Goal: Task Accomplishment & Management: Manage account settings

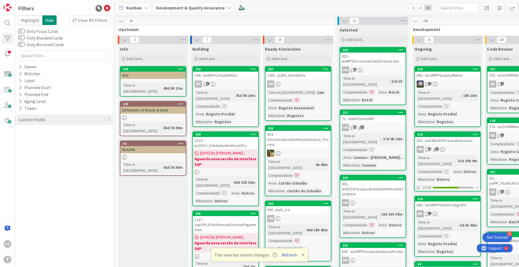
click at [285, 255] on button "Refresh" at bounding box center [289, 254] width 19 height 7
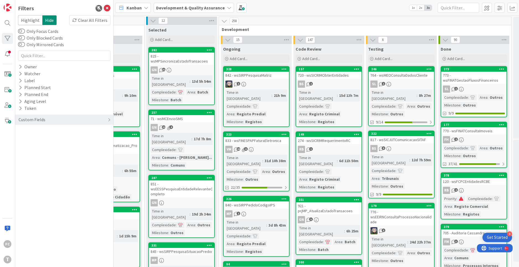
scroll to position [0, 189]
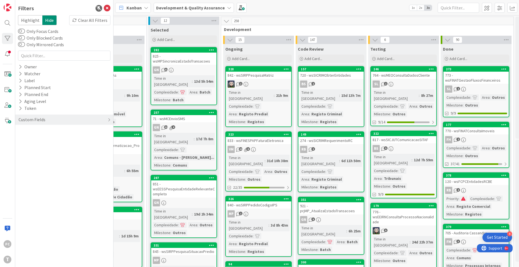
click at [463, 199] on span at bounding box center [463, 199] width 5 height 4
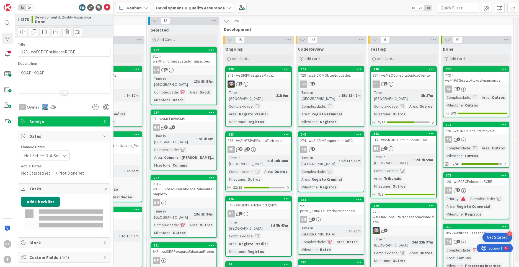
select select "java"
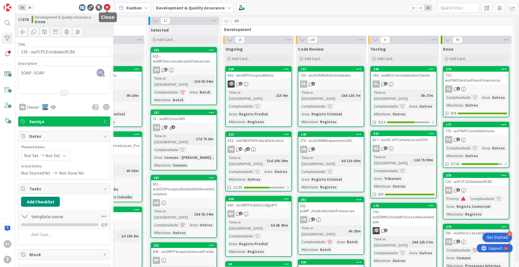
click at [108, 9] on icon at bounding box center [107, 7] width 7 height 7
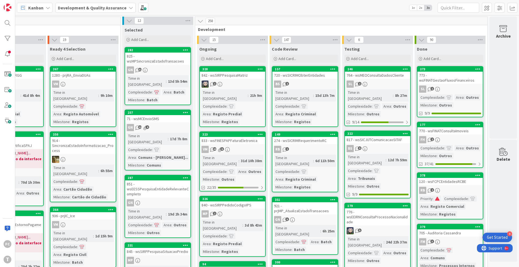
scroll to position [0, 117]
click at [9, 38] on div at bounding box center [7, 38] width 11 height 11
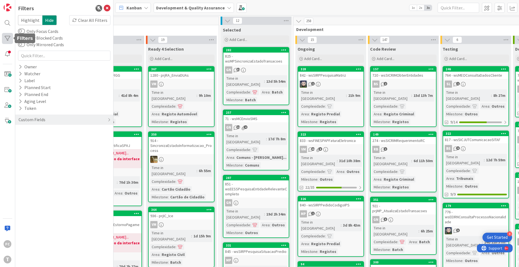
scroll to position [0, 0]
click at [22, 119] on div "Custom Fields" at bounding box center [32, 119] width 28 height 7
click at [21, 131] on icon at bounding box center [21, 131] width 4 height 5
click at [22, 139] on icon at bounding box center [21, 140] width 4 height 4
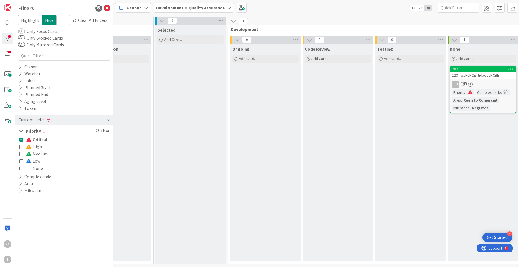
scroll to position [0, 215]
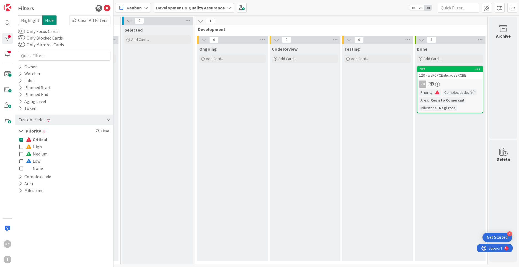
drag, startPoint x: 21, startPoint y: 161, endPoint x: 20, endPoint y: 155, distance: 5.8
click at [21, 160] on icon at bounding box center [21, 161] width 4 height 4
click at [21, 153] on icon at bounding box center [21, 154] width 4 height 4
click at [21, 146] on icon at bounding box center [21, 147] width 4 height 4
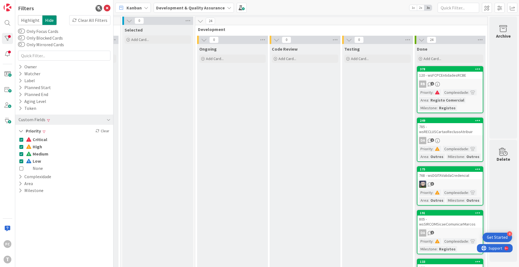
click at [21, 157] on button "Medium" at bounding box center [33, 153] width 29 height 7
drag, startPoint x: 20, startPoint y: 161, endPoint x: 21, endPoint y: 158, distance: 3.2
click at [20, 161] on icon at bounding box center [21, 161] width 4 height 4
click at [22, 169] on icon at bounding box center [21, 168] width 4 height 4
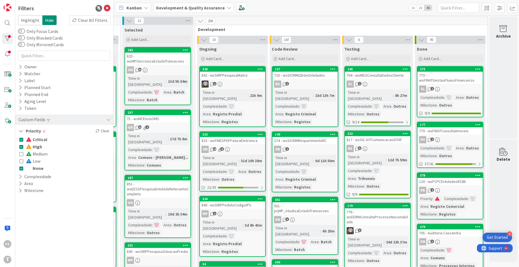
click at [22, 169] on icon at bounding box center [21, 168] width 4 height 4
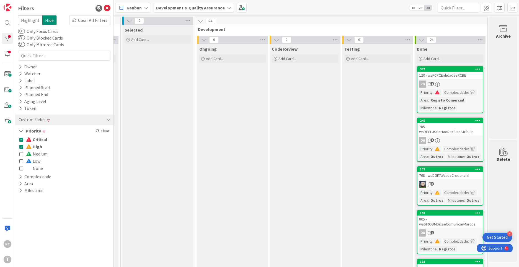
click at [22, 140] on icon at bounding box center [21, 140] width 4 height 4
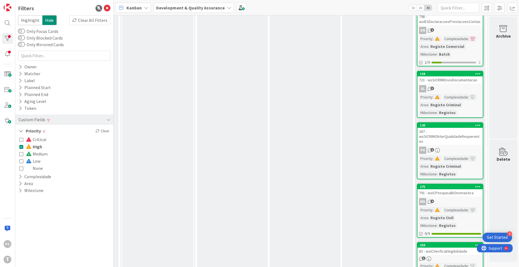
scroll to position [345, 215]
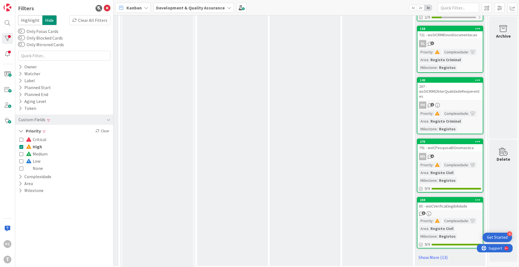
click at [22, 140] on icon at bounding box center [21, 140] width 4 height 4
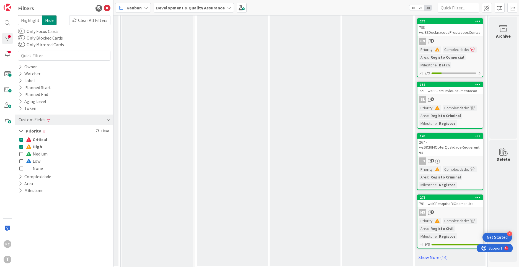
click at [22, 148] on icon at bounding box center [21, 147] width 4 height 4
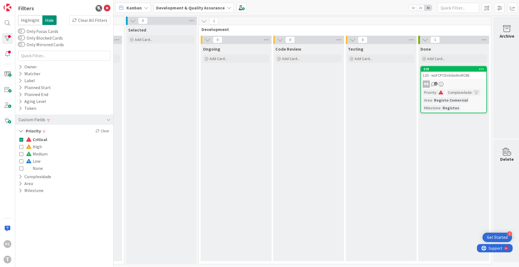
scroll to position [0, 212]
click at [23, 148] on icon at bounding box center [21, 147] width 4 height 4
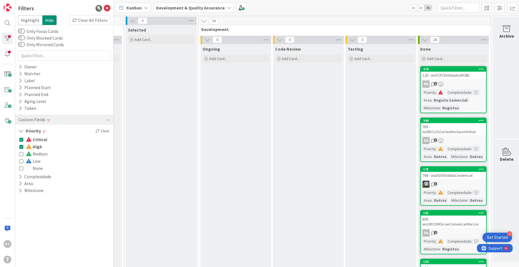
click at [21, 139] on icon at bounding box center [21, 140] width 4 height 4
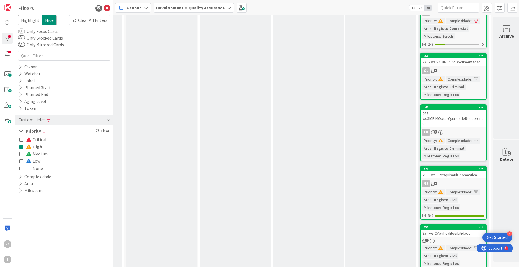
scroll to position [345, 212]
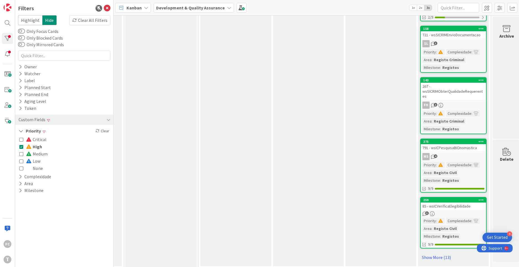
click at [21, 169] on icon at bounding box center [21, 168] width 4 height 4
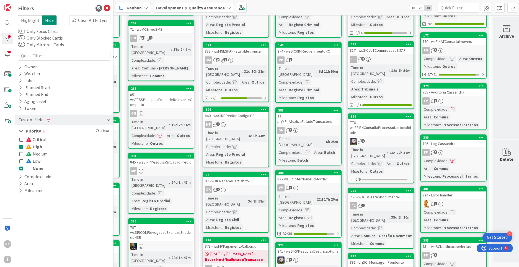
scroll to position [0, 212]
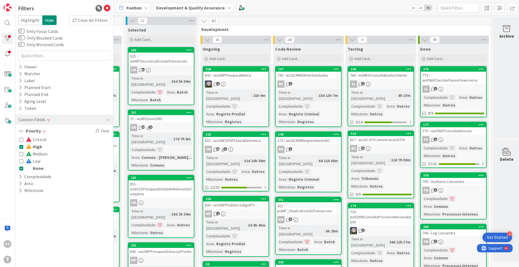
click at [22, 169] on icon at bounding box center [21, 168] width 4 height 4
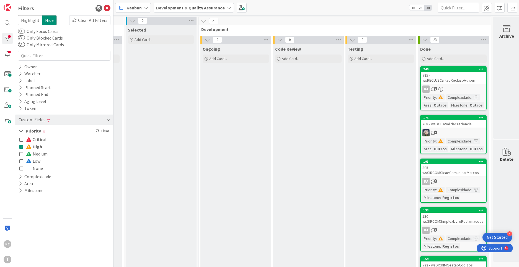
click at [22, 141] on icon at bounding box center [21, 140] width 4 height 4
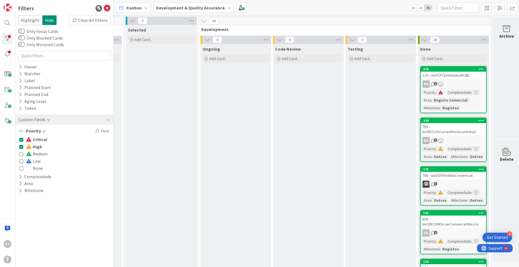
click at [22, 147] on icon at bounding box center [21, 147] width 4 height 4
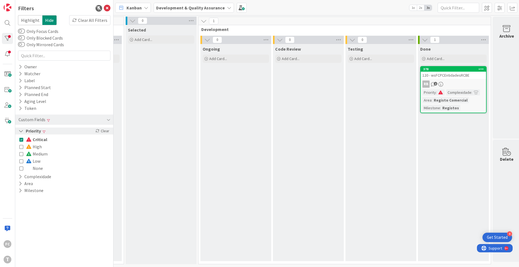
click at [20, 130] on icon at bounding box center [21, 131] width 5 height 5
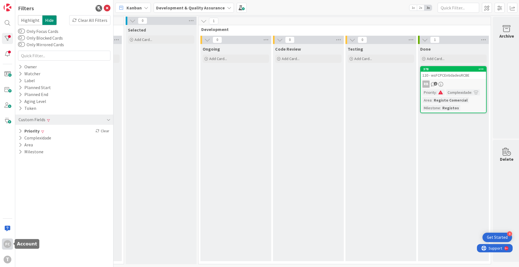
click at [6, 244] on div "FC" at bounding box center [8, 244] width 8 height 8
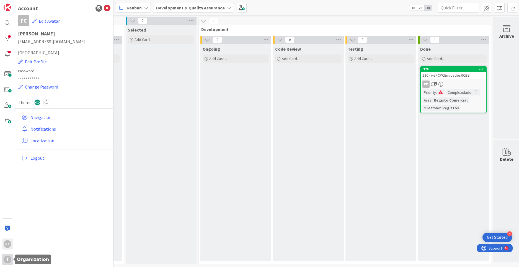
drag, startPoint x: 11, startPoint y: 259, endPoint x: 11, endPoint y: 255, distance: 4.7
click at [11, 259] on div "T" at bounding box center [8, 260] width 8 height 8
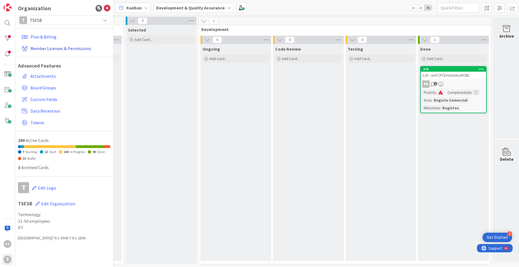
click at [63, 49] on link "Member Licenses & Permissions" at bounding box center [64, 48] width 91 height 10
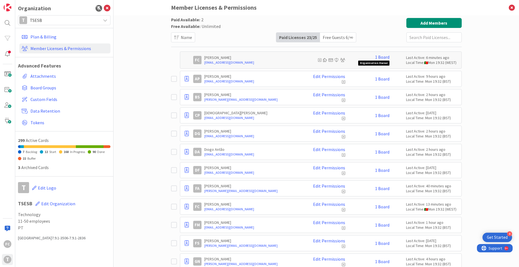
click at [336, 35] on div "Free Guests 6 / ∞" at bounding box center [338, 37] width 36 height 9
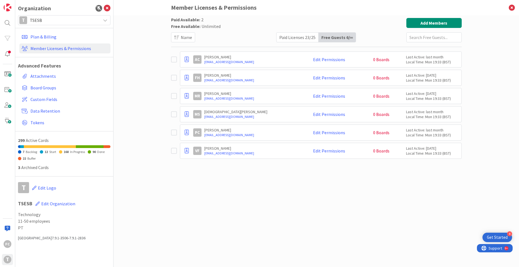
click at [174, 114] on icon at bounding box center [175, 114] width 8 height 7
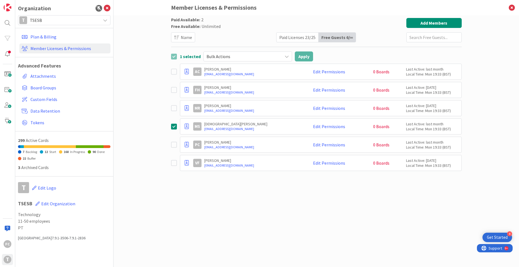
click at [173, 108] on icon at bounding box center [175, 108] width 8 height 7
click at [174, 89] on icon at bounding box center [175, 90] width 8 height 7
click at [174, 164] on icon at bounding box center [175, 163] width 8 height 7
click at [176, 143] on icon at bounding box center [175, 144] width 8 height 7
click at [286, 57] on icon at bounding box center [287, 56] width 4 height 4
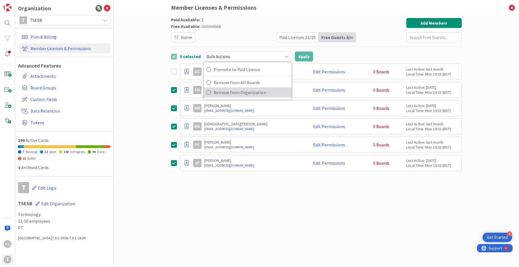
click at [252, 94] on span "Remove from Organization" at bounding box center [251, 92] width 75 height 8
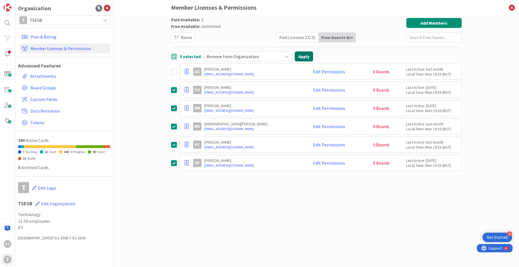
click at [302, 58] on button "Apply" at bounding box center [304, 56] width 18 height 10
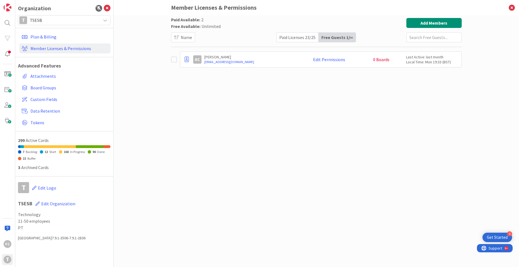
click at [175, 60] on icon at bounding box center [175, 59] width 8 height 7
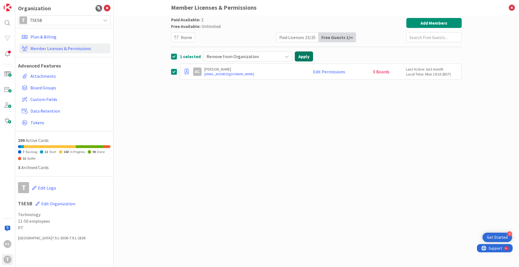
click at [302, 58] on button "Apply" at bounding box center [304, 56] width 18 height 10
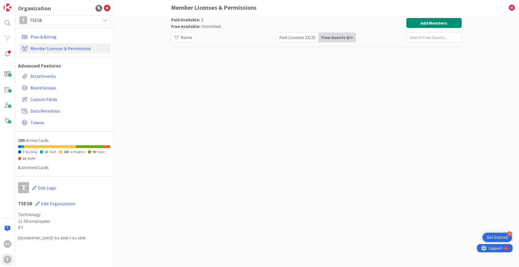
click at [298, 38] on div "Paid Licenses 23 / 25" at bounding box center [298, 37] width 42 height 9
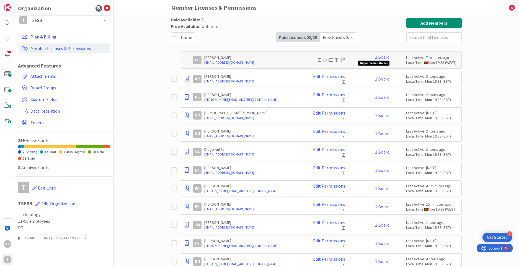
click at [51, 37] on link "Plan & Billing" at bounding box center [64, 37] width 91 height 10
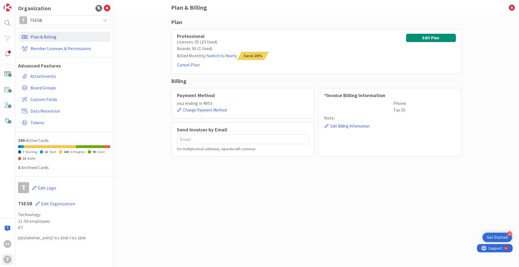
type input "[PERSON_NAME][EMAIL_ADDRESS][DOMAIN_NAME], [EMAIL_ADDRESS][DOMAIN_NAME]"
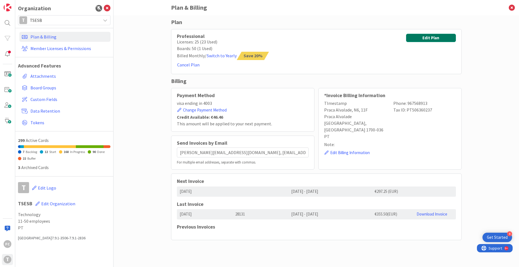
click at [425, 41] on button "Edit Plan" at bounding box center [431, 38] width 50 height 8
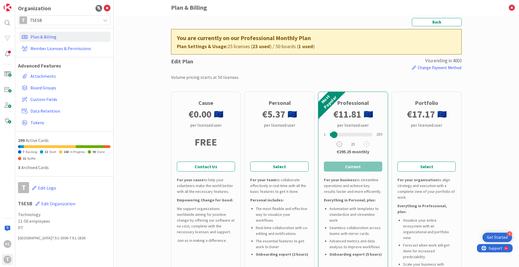
click at [339, 145] on icon at bounding box center [340, 144] width 6 height 6
click at [422, 23] on button "Back" at bounding box center [437, 22] width 50 height 8
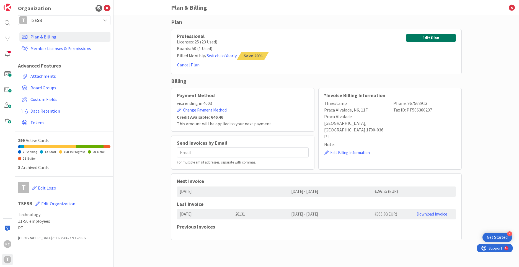
click at [429, 39] on button "Edit Plan" at bounding box center [431, 38] width 50 height 8
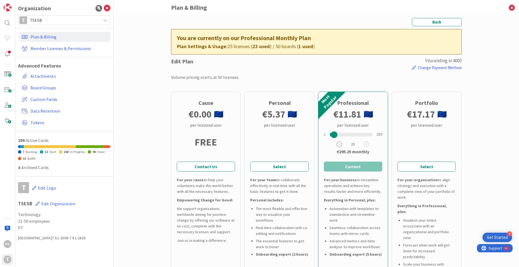
click at [339, 144] on icon at bounding box center [340, 144] width 6 height 6
click at [340, 143] on icon at bounding box center [340, 144] width 6 height 6
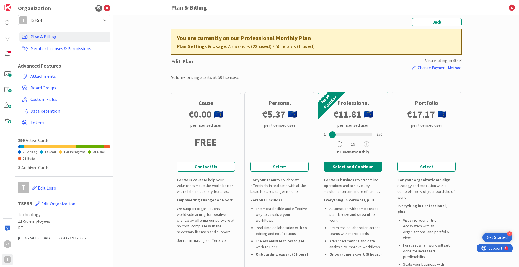
click at [340, 143] on icon at bounding box center [340, 144] width 6 height 6
click at [444, 24] on button "Back" at bounding box center [437, 22] width 50 height 8
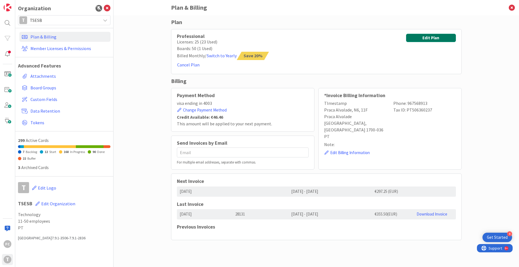
click at [438, 39] on button "Edit Plan" at bounding box center [431, 38] width 50 height 8
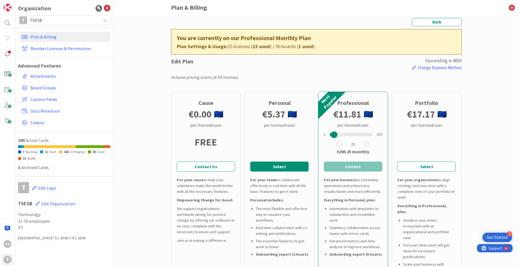
click at [280, 171] on button "Select" at bounding box center [279, 167] width 58 height 10
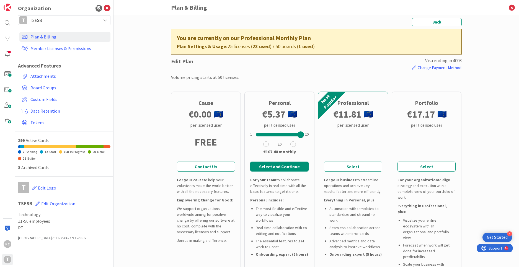
drag, startPoint x: 256, startPoint y: 135, endPoint x: 318, endPoint y: 135, distance: 62.0
click at [318, 135] on div "Cause € 0.00 per licensed user FREE Contact Us For your cause to help your volu…" at bounding box center [316, 195] width 291 height 207
click at [437, 24] on button "Back" at bounding box center [437, 22] width 50 height 8
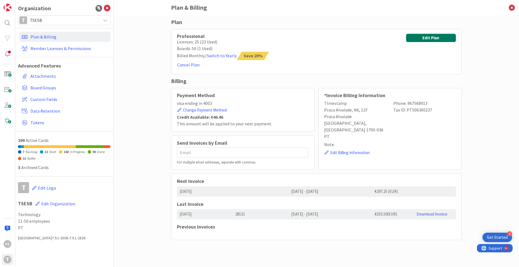
click at [434, 36] on button "Edit Plan" at bounding box center [431, 38] width 50 height 8
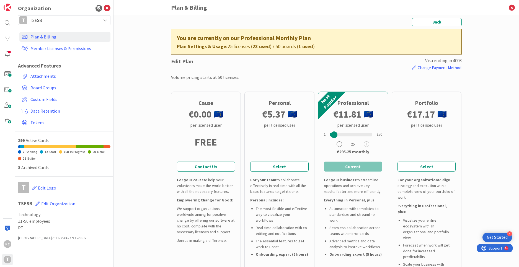
click at [339, 145] on icon at bounding box center [340, 144] width 6 height 6
click at [432, 25] on button "Back" at bounding box center [437, 22] width 50 height 8
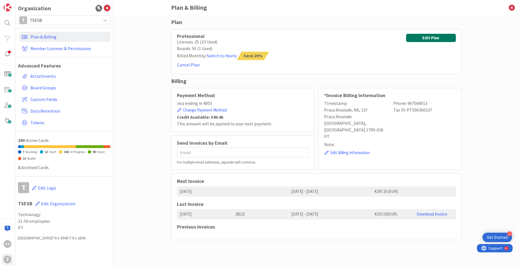
click at [432, 36] on button "Edit Plan" at bounding box center [431, 38] width 50 height 8
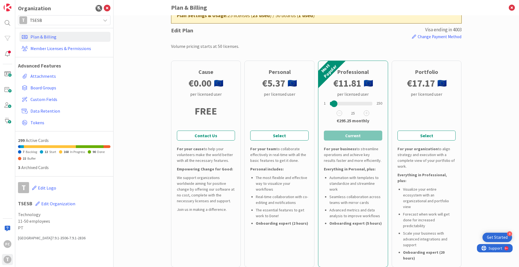
scroll to position [30, 0]
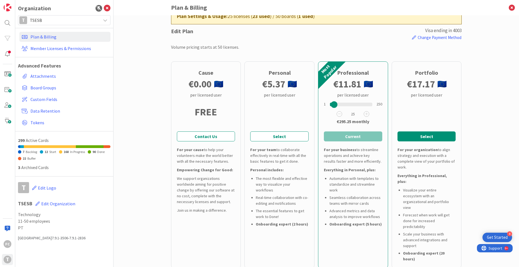
click at [413, 135] on button "Select" at bounding box center [426, 136] width 58 height 10
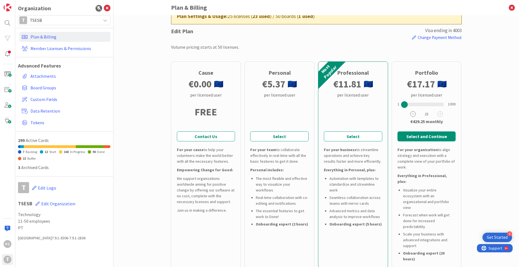
click at [412, 114] on icon at bounding box center [413, 114] width 6 height 6
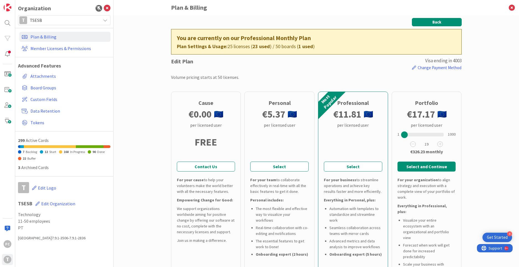
click at [431, 19] on button "Back" at bounding box center [437, 22] width 50 height 8
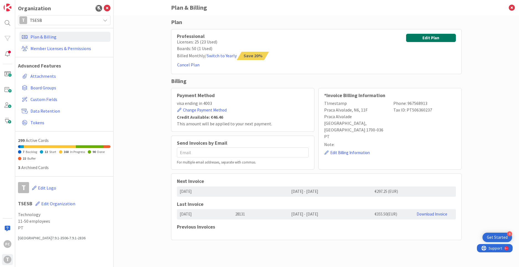
click at [427, 38] on button "Edit Plan" at bounding box center [431, 38] width 50 height 8
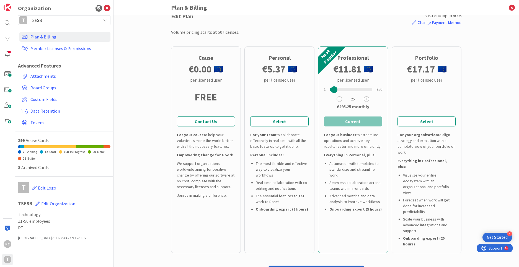
scroll to position [24, 0]
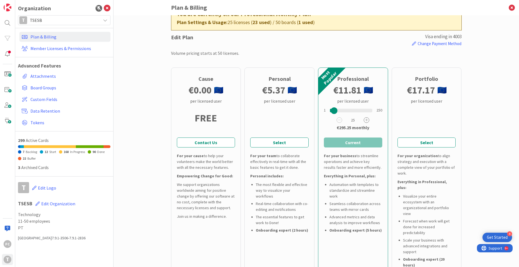
click at [366, 121] on icon at bounding box center [367, 120] width 6 height 6
click at [367, 120] on icon at bounding box center [367, 120] width 6 height 6
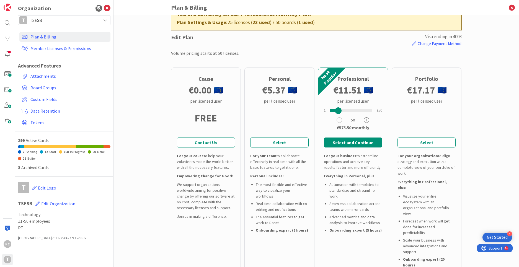
click at [367, 120] on icon at bounding box center [367, 120] width 6 height 6
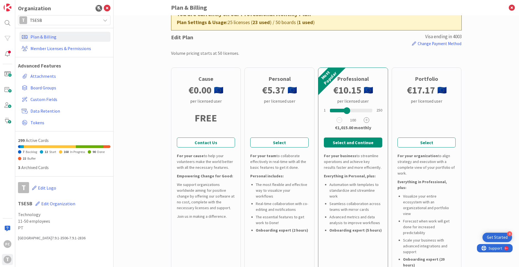
click at [367, 120] on icon at bounding box center [367, 120] width 6 height 6
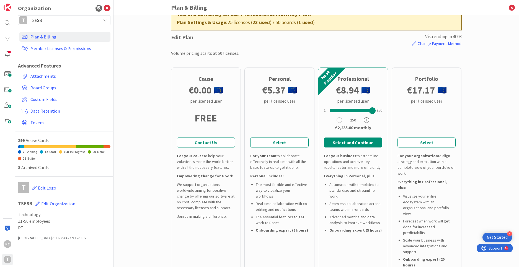
click at [367, 120] on icon at bounding box center [367, 120] width 6 height 6
click at [340, 120] on icon at bounding box center [340, 120] width 6 height 6
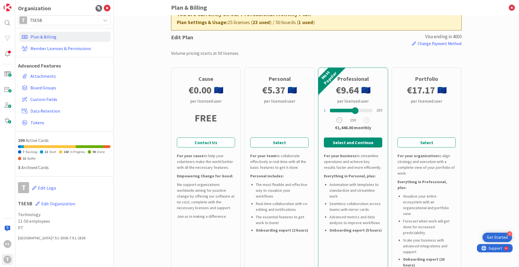
click at [340, 120] on icon at bounding box center [340, 120] width 6 height 6
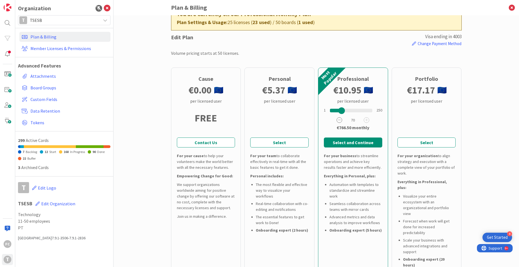
click at [340, 120] on icon at bounding box center [340, 120] width 6 height 6
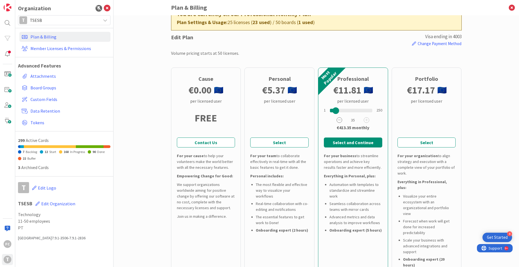
click at [340, 120] on icon at bounding box center [340, 120] width 6 height 6
click at [368, 121] on icon at bounding box center [367, 120] width 6 height 6
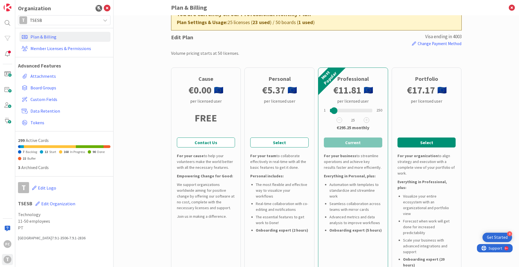
click at [411, 142] on button "Select" at bounding box center [426, 143] width 58 height 10
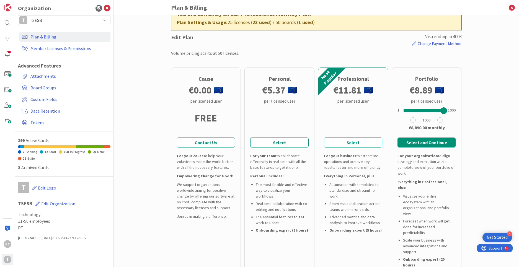
drag, startPoint x: 405, startPoint y: 112, endPoint x: 451, endPoint y: 112, distance: 46.0
click at [451, 112] on div "1 1 2 3 4 5 6 7 8 9 10 11 12 13 14 15 16 17 18 19 20 25 30 35 40 45 50 60 70 80…" at bounding box center [426, 109] width 58 height 8
drag, startPoint x: 444, startPoint y: 110, endPoint x: 424, endPoint y: 112, distance: 20.3
click at [424, 112] on div at bounding box center [423, 110] width 7 height 7
click at [362, 141] on button "Select" at bounding box center [353, 143] width 58 height 10
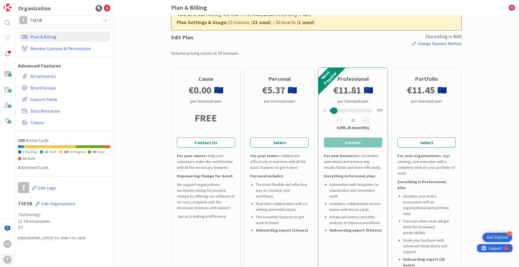
drag, startPoint x: 415, startPoint y: 140, endPoint x: 420, endPoint y: 132, distance: 9.1
click at [415, 140] on button "Select" at bounding box center [426, 143] width 58 height 10
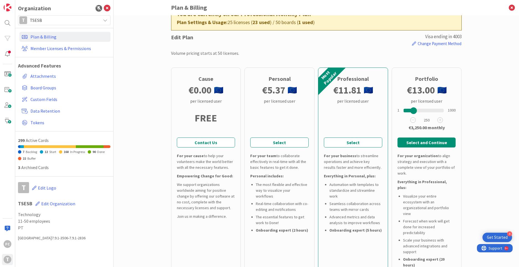
drag, startPoint x: 424, startPoint y: 112, endPoint x: 414, endPoint y: 113, distance: 10.0
click at [414, 113] on div at bounding box center [413, 110] width 7 height 7
click at [368, 144] on button "Select" at bounding box center [353, 143] width 58 height 10
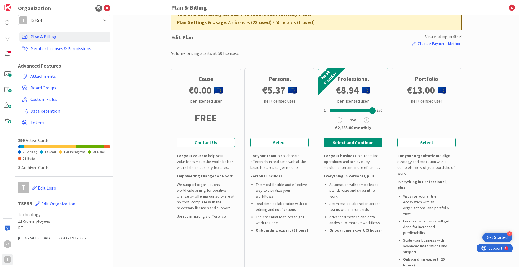
drag, startPoint x: 335, startPoint y: 111, endPoint x: 381, endPoint y: 113, distance: 45.7
click at [381, 113] on div "1 1 2 3 4 5 6 7 8 9 10 11 12 13 14 15 16 17 18 19 20 25 30 35 40 45 50 60 70 80…" at bounding box center [353, 118] width 58 height 28
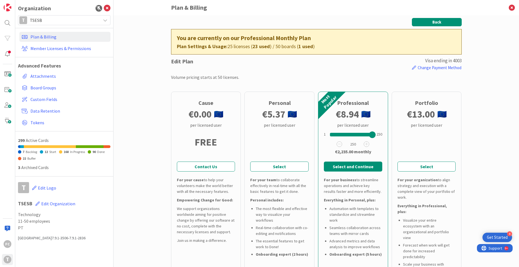
click at [437, 22] on button "Back" at bounding box center [437, 22] width 50 height 8
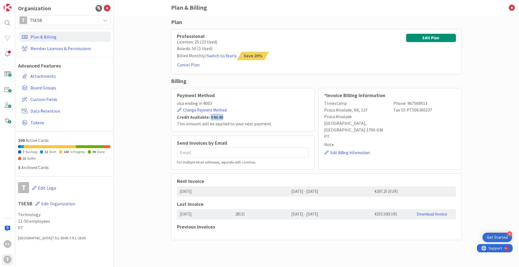
drag, startPoint x: 211, startPoint y: 117, endPoint x: 245, endPoint y: 118, distance: 34.3
click at [245, 118] on div "Credit Available: €46.46" at bounding box center [243, 117] width 132 height 7
drag, startPoint x: 234, startPoint y: 215, endPoint x: 260, endPoint y: 215, distance: 26.0
click at [260, 215] on div "28131" at bounding box center [261, 214] width 56 height 10
drag, startPoint x: 375, startPoint y: 215, endPoint x: 402, endPoint y: 215, distance: 26.8
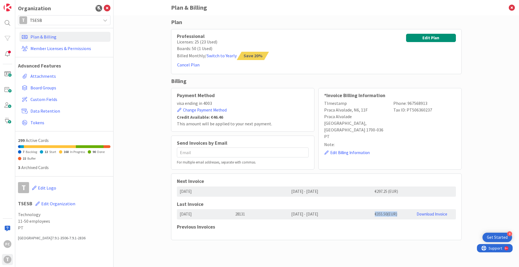
click at [402, 215] on div "€ 355.50 ( EUR )" at bounding box center [393, 214] width 42 height 10
click at [421, 213] on link "Download Invoice" at bounding box center [432, 213] width 31 height 5
click at [195, 228] on h5 "Previous Invoices" at bounding box center [316, 227] width 279 height 6
click at [228, 194] on div "[DATE]" at bounding box center [205, 192] width 56 height 10
drag, startPoint x: 290, startPoint y: 192, endPoint x: 306, endPoint y: 193, distance: 16.6
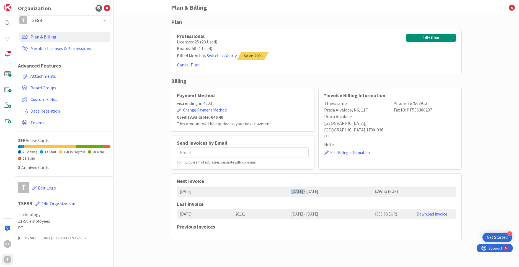
click at [306, 193] on div "[DATE] - [DATE]" at bounding box center [330, 192] width 84 height 10
drag, startPoint x: 372, startPoint y: 192, endPoint x: 406, endPoint y: 191, distance: 34.0
click at [406, 191] on div "€297.25 (EUR)" at bounding box center [393, 192] width 42 height 10
click at [200, 228] on h5 "Previous Invoices" at bounding box center [316, 227] width 279 height 6
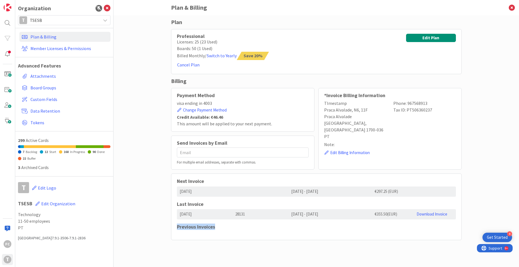
click at [200, 228] on h5 "Previous Invoices" at bounding box center [316, 227] width 279 height 6
drag, startPoint x: 7, startPoint y: 247, endPoint x: 14, endPoint y: 189, distance: 58.5
click at [7, 246] on div "FC" at bounding box center [8, 244] width 8 height 8
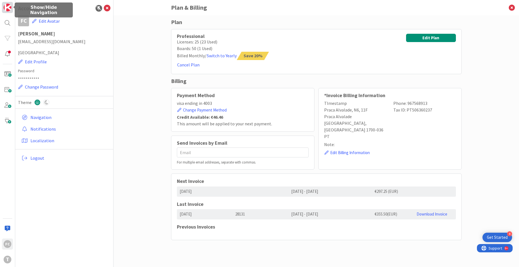
click at [9, 10] on img at bounding box center [8, 8] width 8 height 8
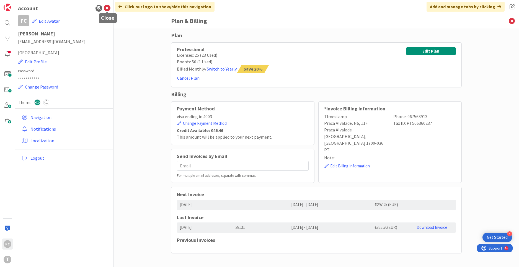
click at [105, 8] on icon at bounding box center [107, 8] width 7 height 7
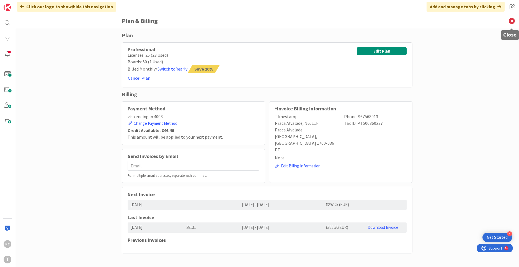
click at [514, 21] on icon at bounding box center [512, 20] width 14 height 15
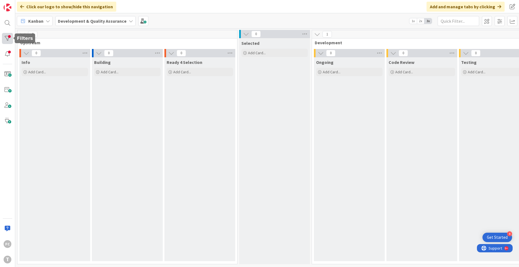
click at [6, 37] on div at bounding box center [7, 38] width 11 height 11
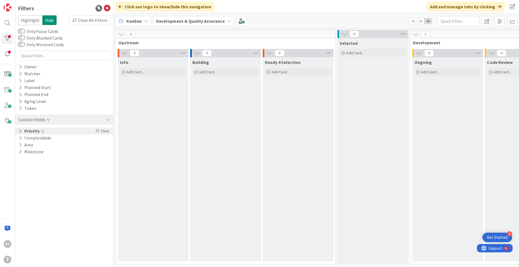
click at [20, 130] on icon at bounding box center [21, 131] width 4 height 5
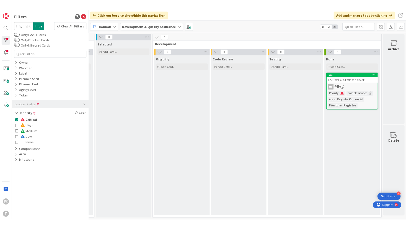
scroll to position [0, 215]
